Goal: Transaction & Acquisition: Download file/media

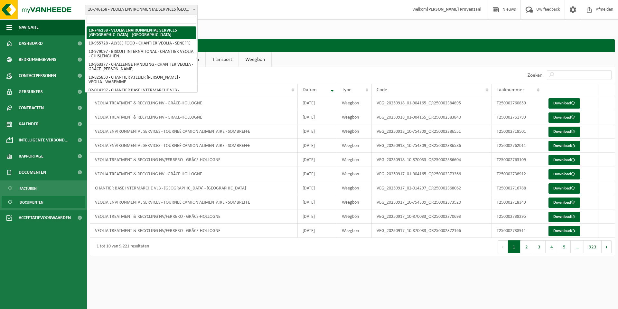
click at [137, 13] on span "10-746158 - VEOLIA ENVIRONMENTAL SERVICES [GEOGRAPHIC_DATA] - [GEOGRAPHIC_DATA]" at bounding box center [141, 9] width 112 height 9
click at [148, 20] on input "search" at bounding box center [141, 20] width 109 height 8
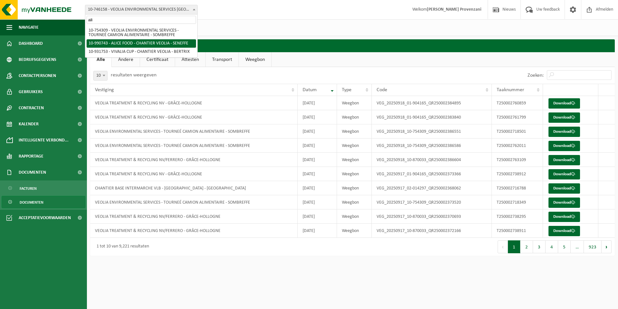
type input "ali"
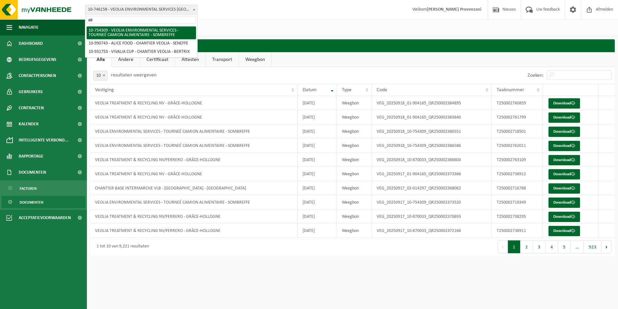
select select "95907"
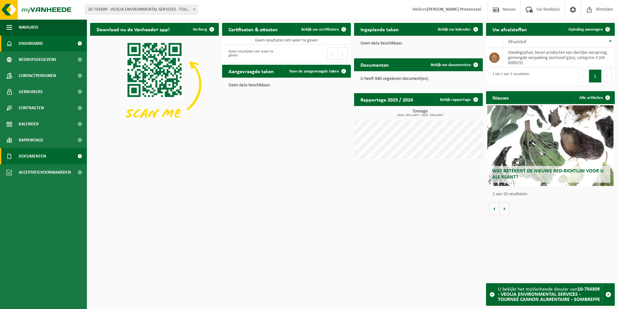
click at [33, 159] on span "Documenten" at bounding box center [32, 156] width 27 height 16
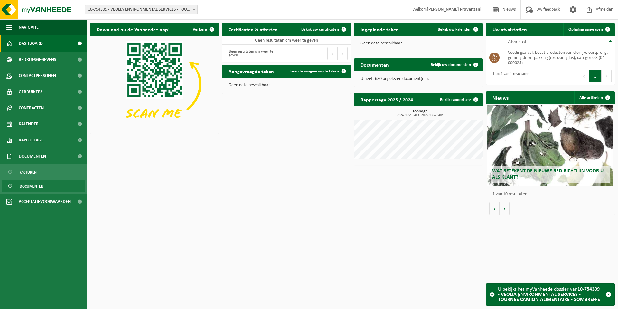
click at [38, 188] on span "Documenten" at bounding box center [32, 186] width 24 height 12
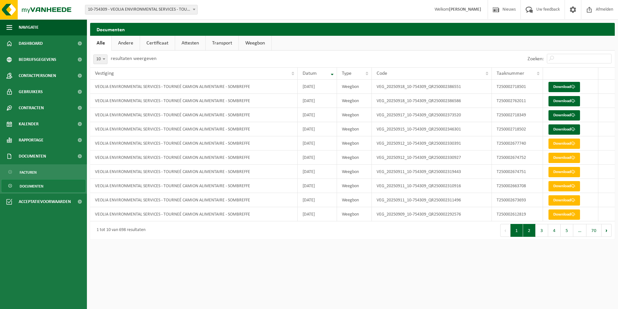
click at [531, 231] on button "2" at bounding box center [529, 230] width 13 height 13
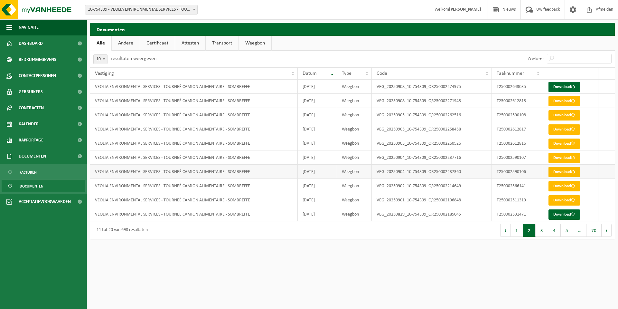
click at [564, 171] on link "Download" at bounding box center [565, 172] width 32 height 10
click at [568, 158] on link "Download" at bounding box center [565, 158] width 32 height 10
drag, startPoint x: 608, startPoint y: 70, endPoint x: 558, endPoint y: 70, distance: 49.3
click at [558, 70] on tr "Vestiging Datum Type Code Taaknummer" at bounding box center [352, 73] width 525 height 12
click at [611, 73] on th at bounding box center [607, 73] width 16 height 12
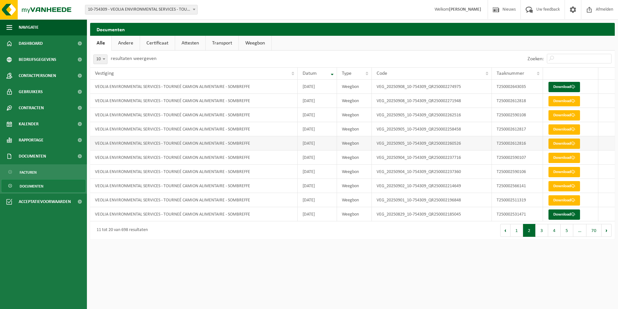
click at [567, 145] on link "Download" at bounding box center [565, 143] width 32 height 10
click at [561, 131] on link "Download" at bounding box center [565, 129] width 32 height 10
click at [553, 114] on link "Download" at bounding box center [565, 115] width 32 height 10
click at [557, 99] on link "Download" at bounding box center [565, 101] width 32 height 10
click at [264, 45] on link "Weegbon" at bounding box center [255, 43] width 33 height 15
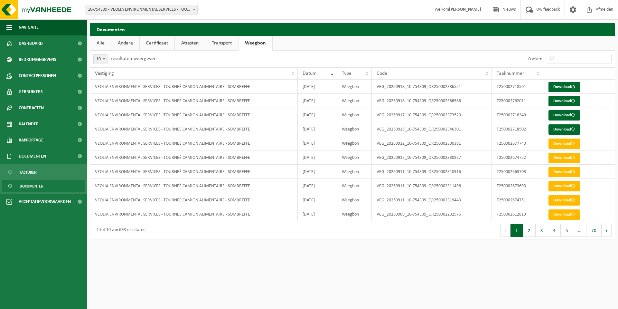
click at [225, 45] on link "Transport" at bounding box center [221, 43] width 33 height 15
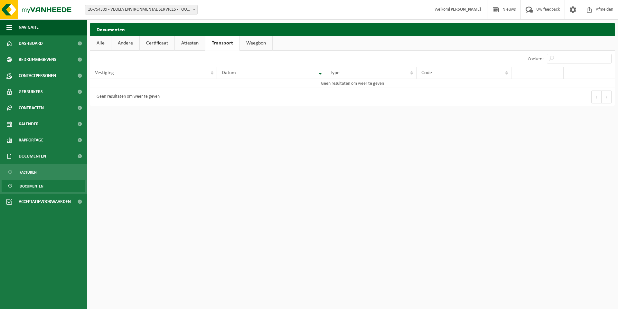
click at [188, 45] on link "Attesten" at bounding box center [190, 43] width 30 height 15
click at [150, 45] on link "Certificaat" at bounding box center [157, 43] width 35 height 15
click at [119, 50] on link "Andere" at bounding box center [125, 43] width 28 height 15
click at [94, 47] on link "Alle" at bounding box center [100, 43] width 21 height 15
